Goal: Task Accomplishment & Management: Complete application form

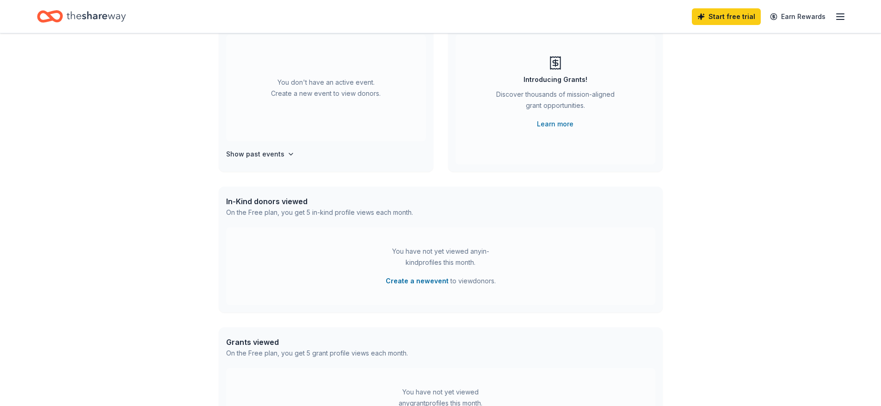
scroll to position [93, 0]
click at [274, 154] on h4 "Show past events" at bounding box center [255, 152] width 58 height 11
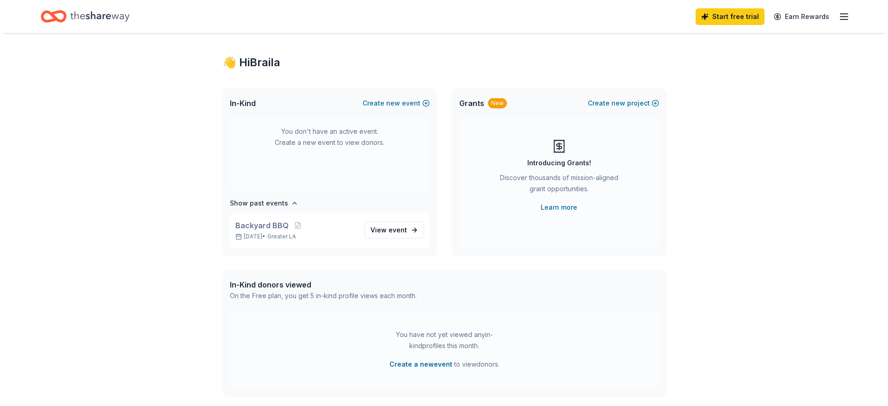
scroll to position [0, 0]
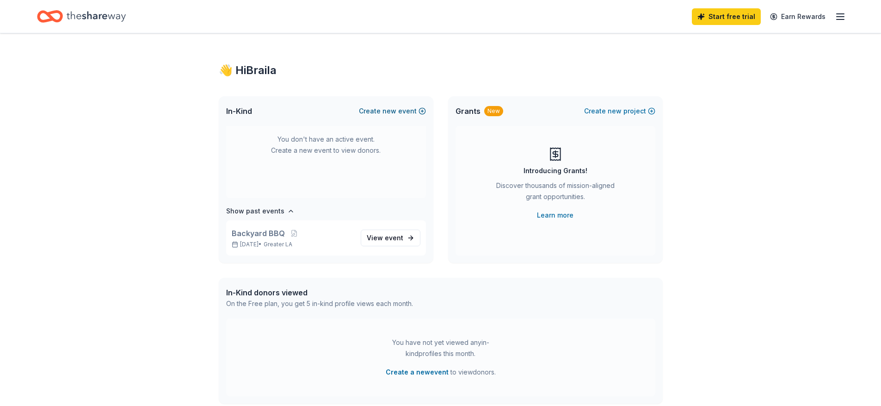
click at [391, 111] on span "new" at bounding box center [390, 110] width 14 height 11
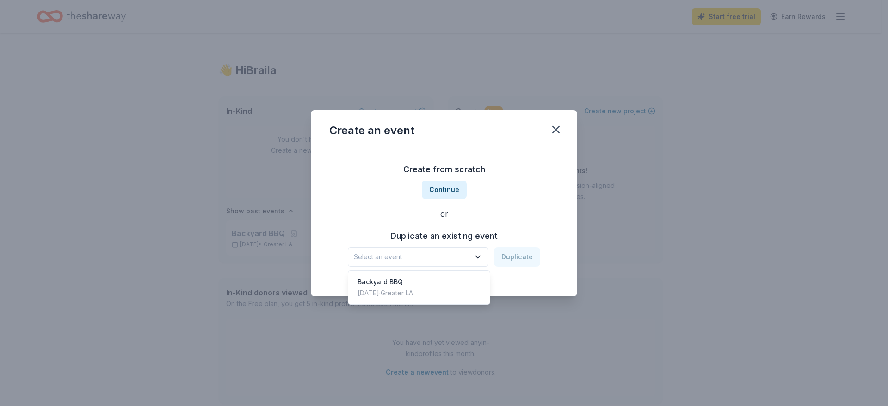
click at [480, 258] on icon "button" at bounding box center [478, 256] width 5 height 2
click at [453, 193] on div "Create from scratch Continue or Duplicate an existing event Select an event Dup…" at bounding box center [443, 214] width 229 height 134
click at [453, 193] on button "Continue" at bounding box center [444, 189] width 45 height 19
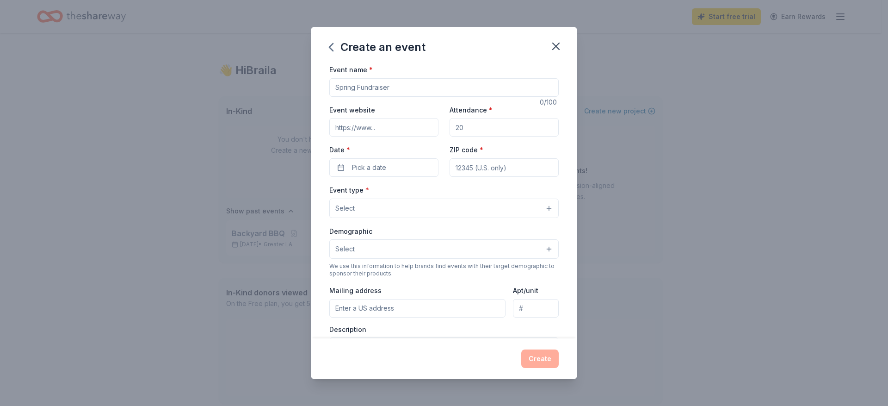
drag, startPoint x: 393, startPoint y: 87, endPoint x: 332, endPoint y: 85, distance: 60.7
click at [332, 85] on input "Event name *" at bounding box center [443, 87] width 229 height 19
click at [361, 85] on input "Autumn Brunch" at bounding box center [443, 87] width 229 height 19
type input "[US_STATE] Brunch"
click at [480, 128] on input "Attendance *" at bounding box center [504, 127] width 109 height 19
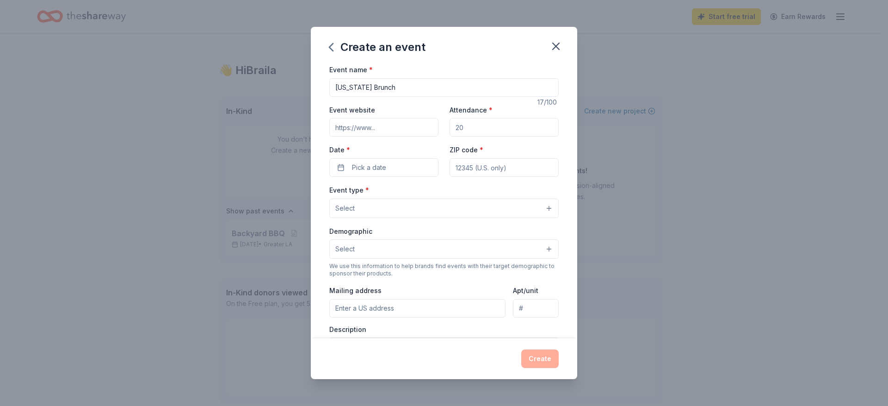
click at [469, 129] on input "Attendance *" at bounding box center [504, 127] width 109 height 19
type input "0"
type input "200"
click at [376, 167] on span "Pick a date" at bounding box center [369, 167] width 34 height 11
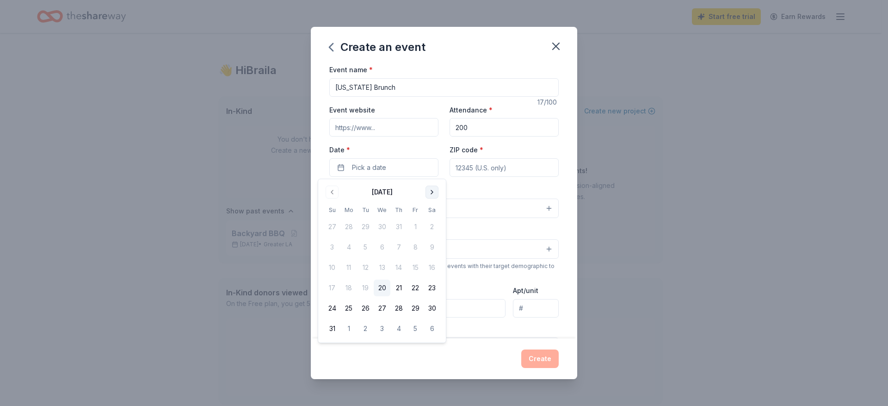
click at [433, 193] on button "Go to next month" at bounding box center [432, 191] width 13 height 13
click at [430, 242] on button "8" at bounding box center [432, 247] width 17 height 17
click at [472, 167] on input "ZIP code *" at bounding box center [504, 167] width 109 height 19
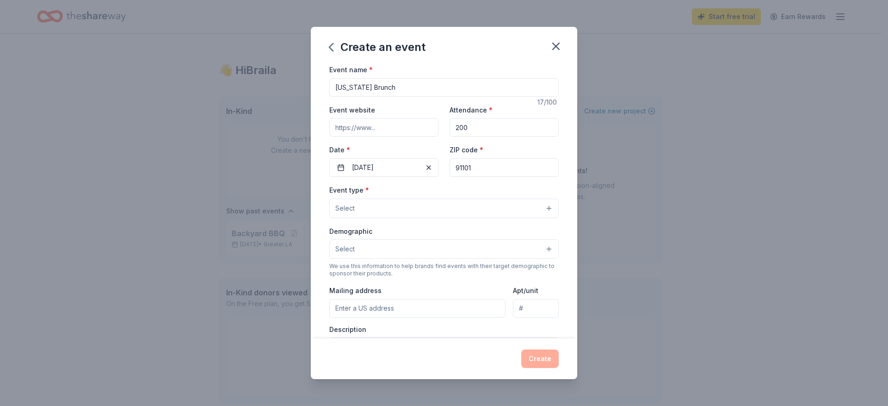
type input "91101"
click at [369, 208] on button "Select" at bounding box center [443, 207] width 229 height 19
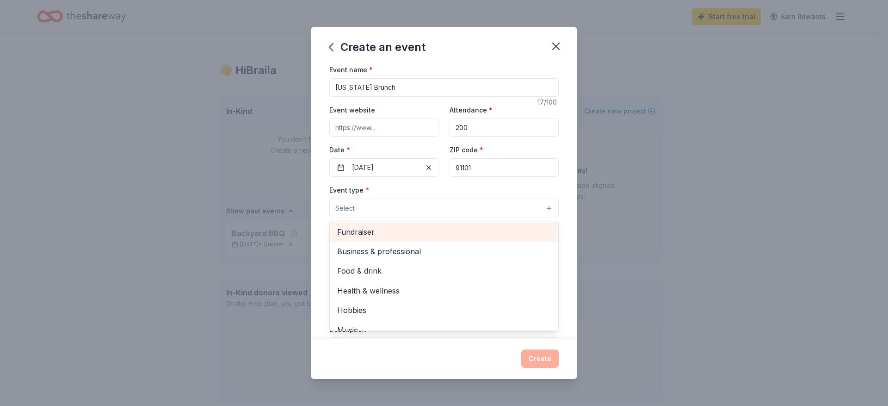
click at [374, 229] on span "Fundraiser" at bounding box center [444, 232] width 214 height 12
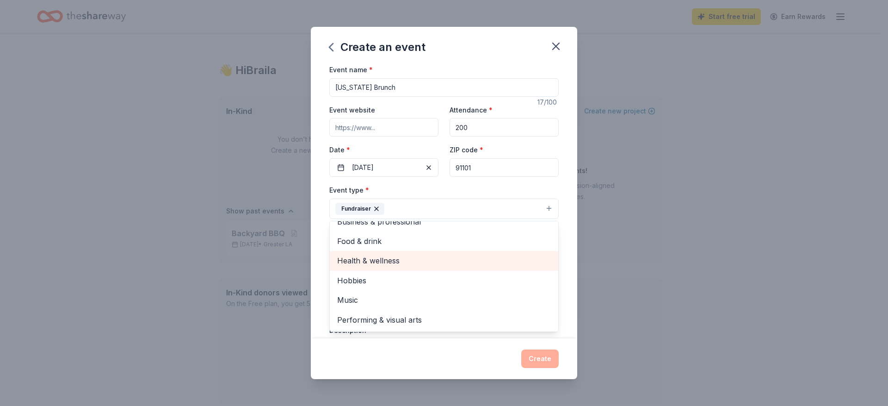
click at [383, 258] on span "Health & wellness" at bounding box center [444, 260] width 214 height 12
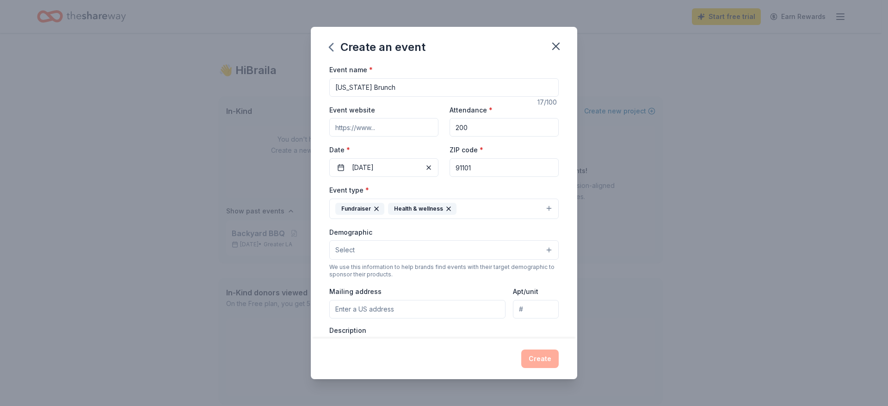
click at [448, 208] on icon "button" at bounding box center [448, 208] width 7 height 7
click at [635, 253] on div "Create an event Event name * [US_STATE] Brunch 17 /100 Event website Attendance…" at bounding box center [444, 203] width 888 height 406
click at [540, 251] on button "Select" at bounding box center [443, 249] width 229 height 19
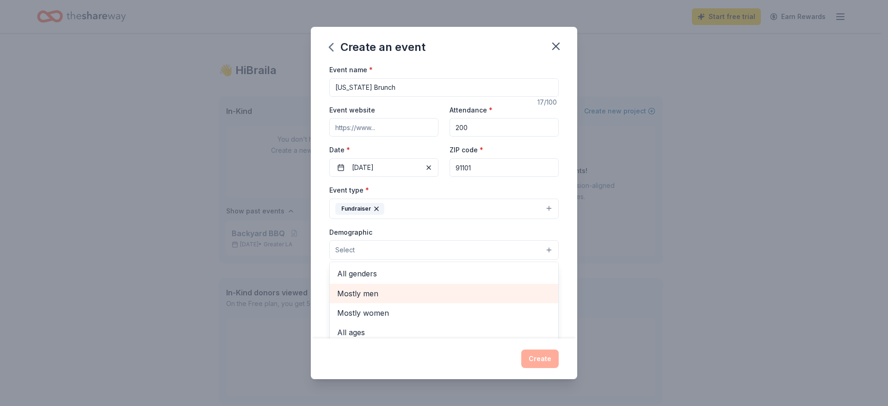
drag, startPoint x: 376, startPoint y: 276, endPoint x: 423, endPoint y: 304, distance: 55.6
click at [422, 300] on div "All genders Mostly men Mostly women All ages [DEMOGRAPHIC_DATA] yrs 10-20 yrs 2…" at bounding box center [443, 316] width 229 height 111
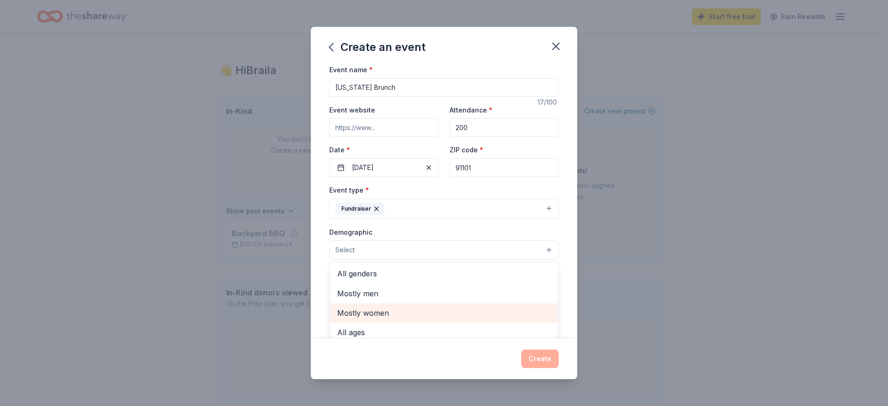
click at [380, 312] on span "Mostly women" at bounding box center [444, 313] width 214 height 12
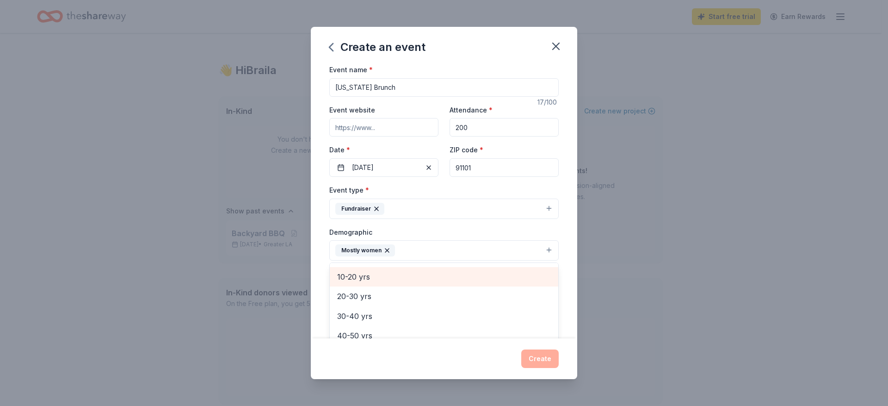
scroll to position [93, 0]
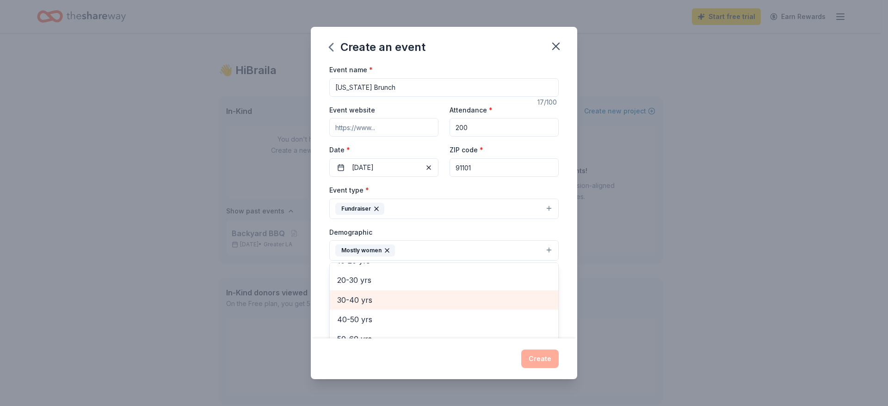
click at [374, 299] on span "30-40 yrs" at bounding box center [444, 300] width 214 height 12
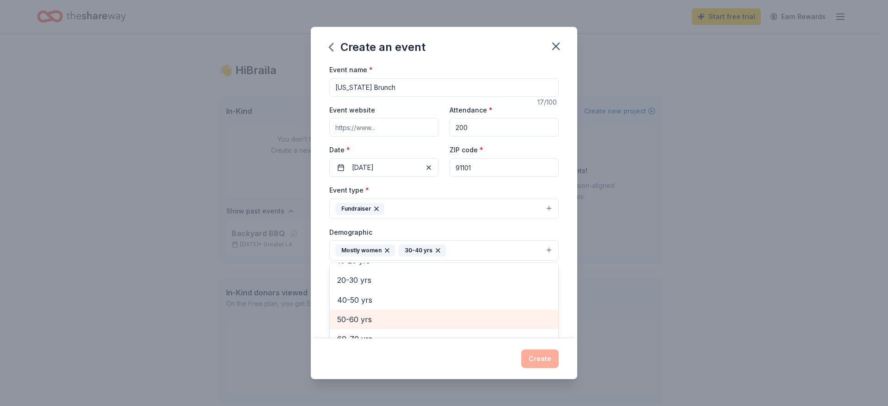
click at [348, 319] on span "50-60 yrs" at bounding box center [444, 319] width 214 height 12
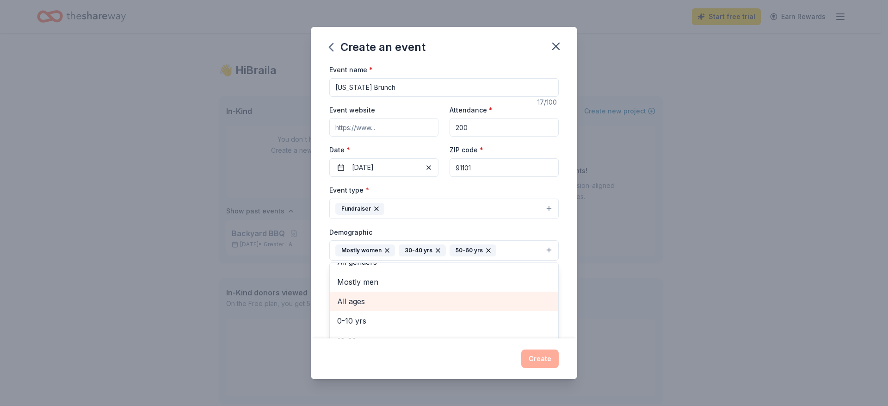
scroll to position [0, 0]
click at [365, 297] on span "Mostly men" at bounding box center [444, 294] width 214 height 12
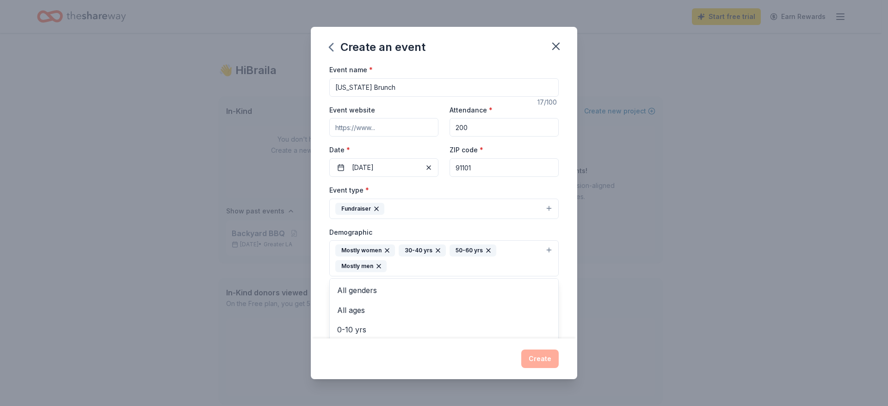
click at [376, 268] on icon "button" at bounding box center [378, 265] width 7 height 7
click at [380, 309] on input "Mailing address" at bounding box center [417, 310] width 176 height 19
type input "[STREET_ADDRESS]"
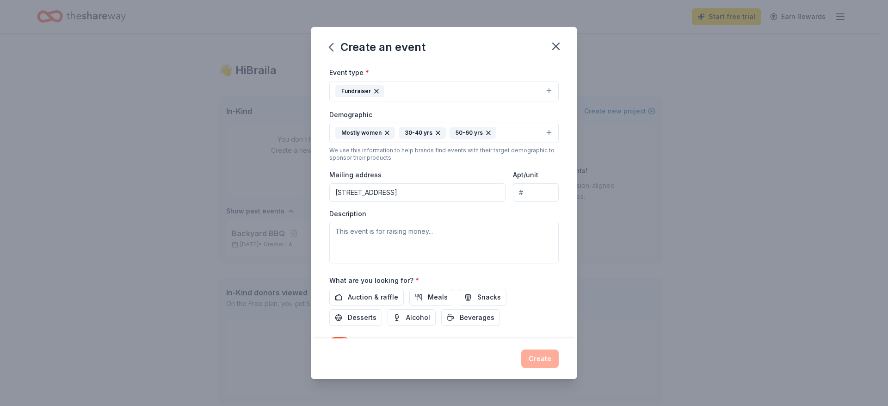
scroll to position [139, 0]
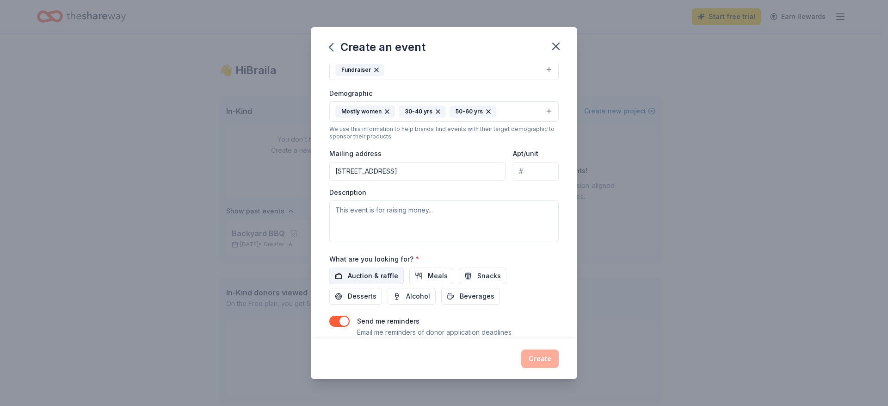
click at [385, 279] on span "Auction & raffle" at bounding box center [373, 275] width 50 height 11
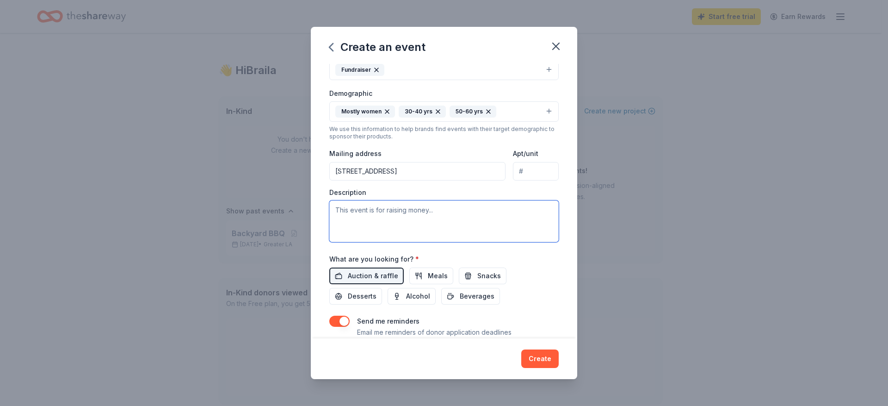
click at [362, 211] on textarea at bounding box center [443, 221] width 229 height 42
paste textarea "The [PERSON_NAME] Home, now in its 41st year in [GEOGRAPHIC_DATA], has the dist…"
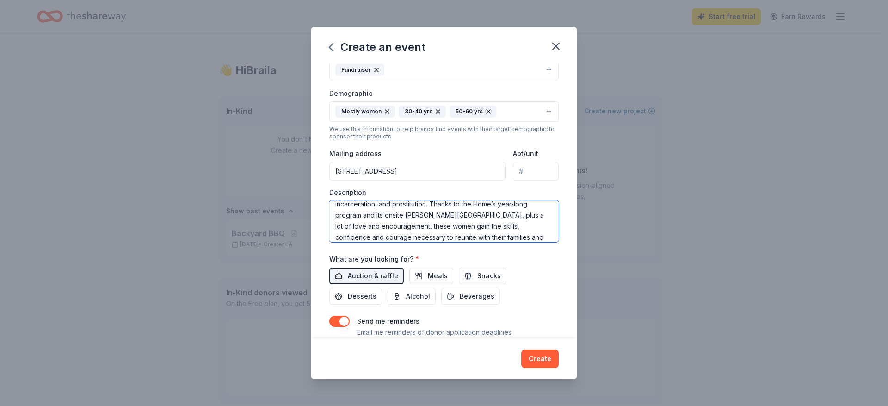
scroll to position [0, 0]
click at [0, 0] on span "the" at bounding box center [0, 0] width 0 height 0
click at [0, 0] on span "—women" at bounding box center [0, 0] width 0 height 0
click at [0, 0] on span "confidence" at bounding box center [0, 0] width 0 height 0
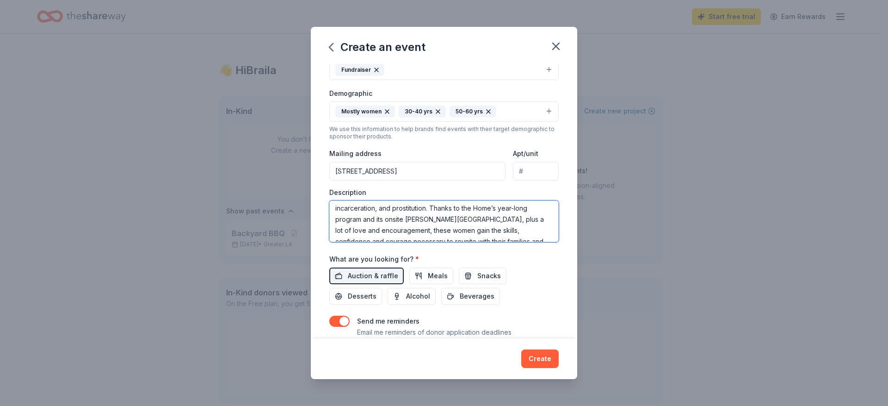
type textarea "The [PERSON_NAME] Home, now in its 41st year in [GEOGRAPHIC_DATA], has the dist…"
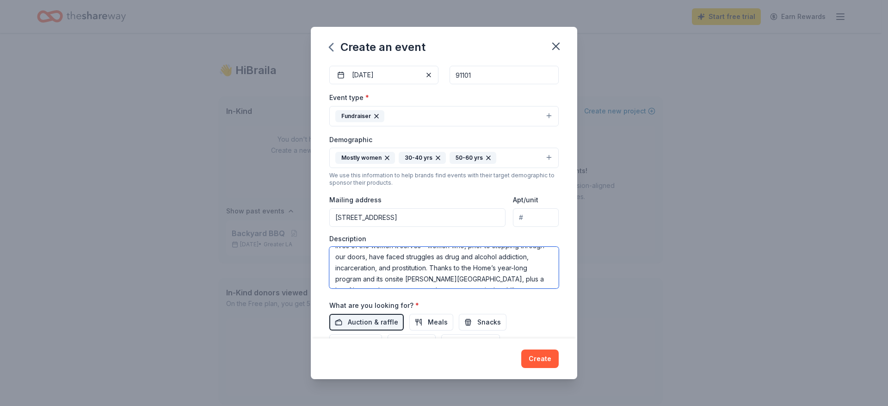
scroll to position [0, 0]
drag, startPoint x: 497, startPoint y: 278, endPoint x: 294, endPoint y: 244, distance: 205.5
click at [294, 244] on div "Create an event Event name * [US_STATE] Brunch 17 /100 Event website Attendance…" at bounding box center [444, 203] width 888 height 406
